Goal: Find specific page/section: Find specific page/section

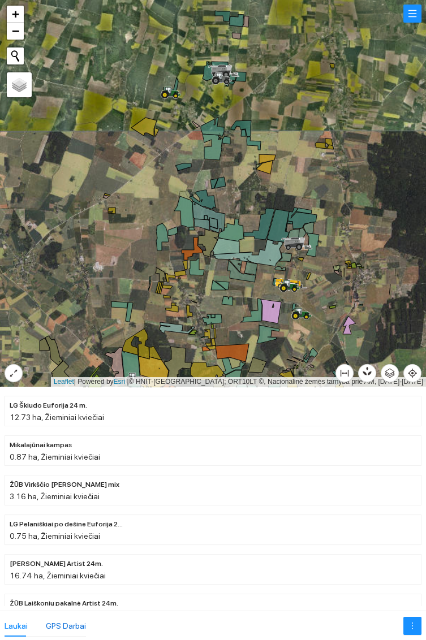
click at [75, 622] on div "GPS Darbai" at bounding box center [66, 626] width 40 height 12
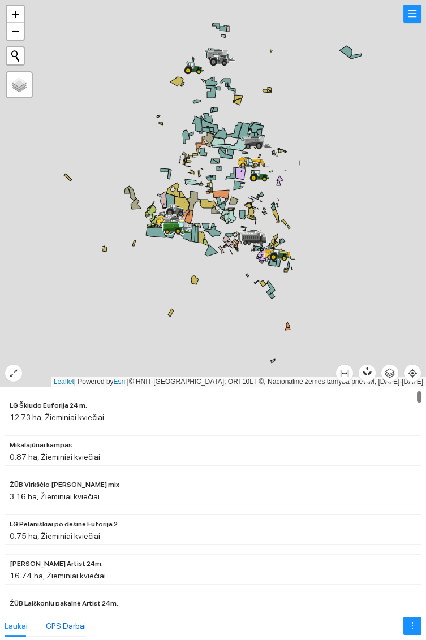
click at [75, 626] on div "GPS Darbai" at bounding box center [66, 626] width 40 height 12
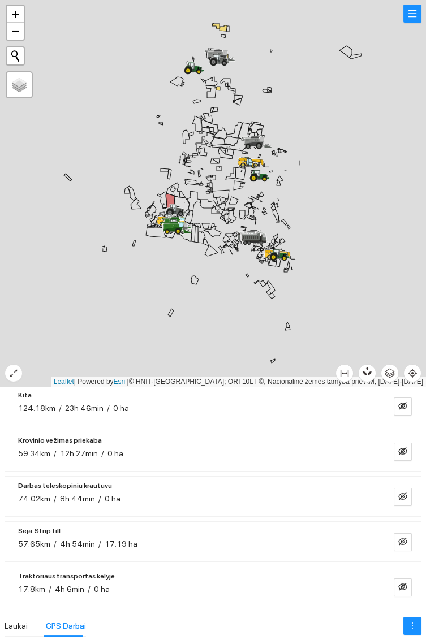
scroll to position [163, 0]
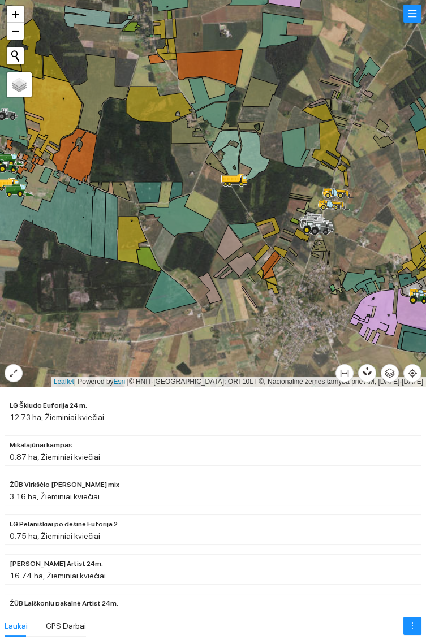
click at [244, 228] on icon at bounding box center [243, 231] width 31 height 16
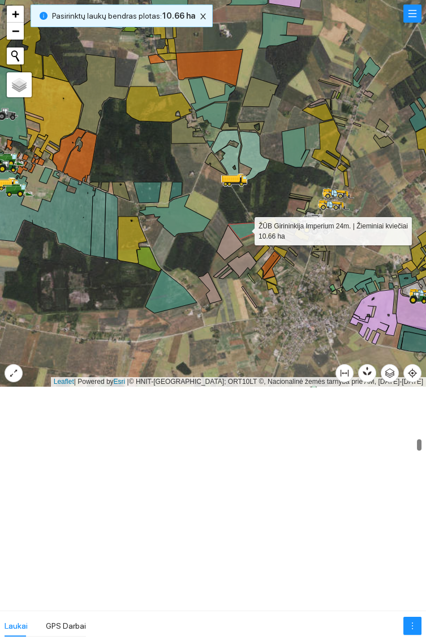
scroll to position [2763, 0]
